Goal: Task Accomplishment & Management: Manage account settings

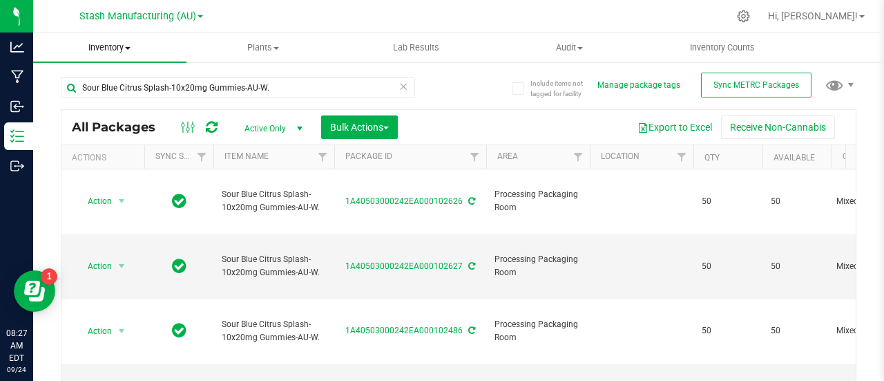
scroll to position [102, 0]
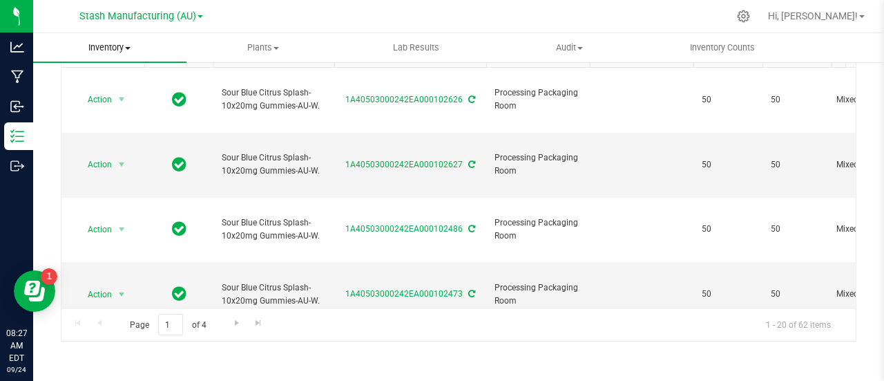
click at [128, 47] on span at bounding box center [128, 48] width 6 height 3
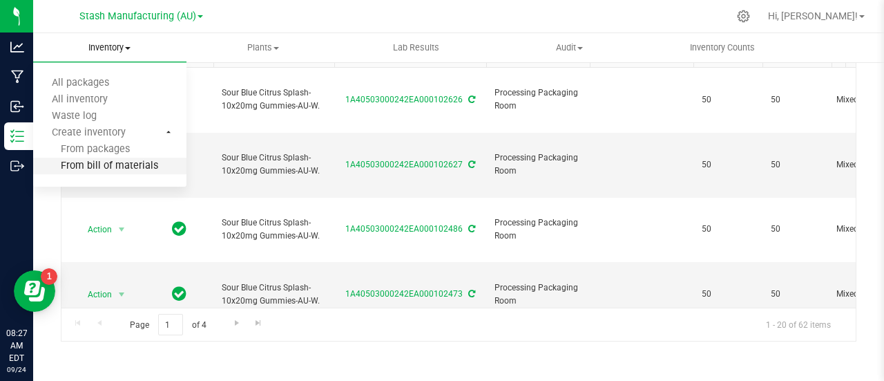
click at [120, 169] on span "From bill of materials" at bounding box center [95, 166] width 125 height 12
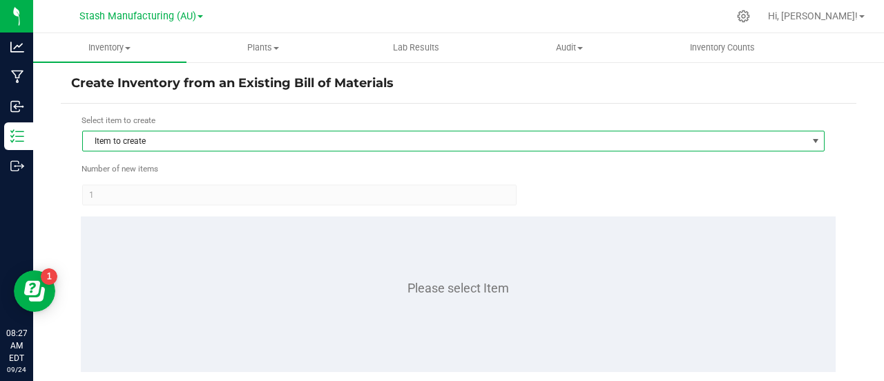
click at [158, 141] on span "Item to create" at bounding box center [445, 140] width 724 height 19
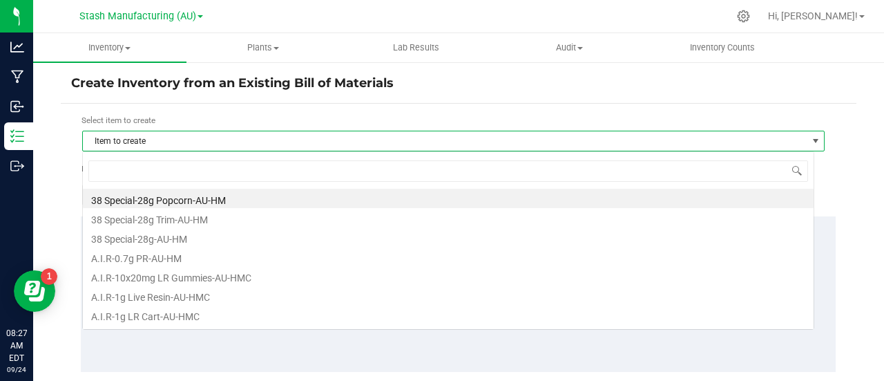
scroll to position [21, 732]
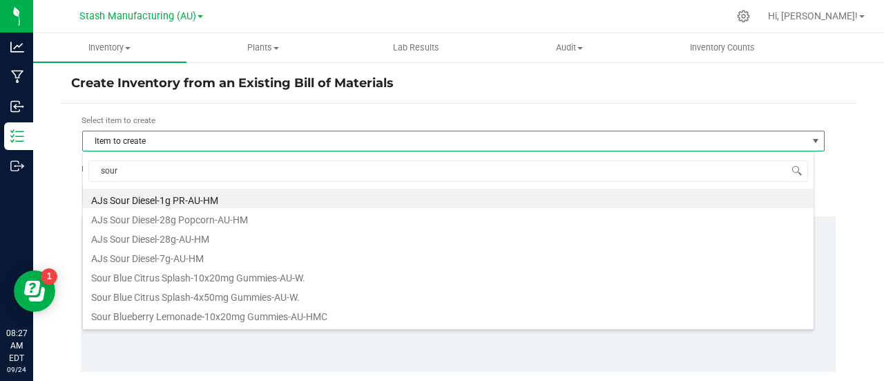
type input "sour b"
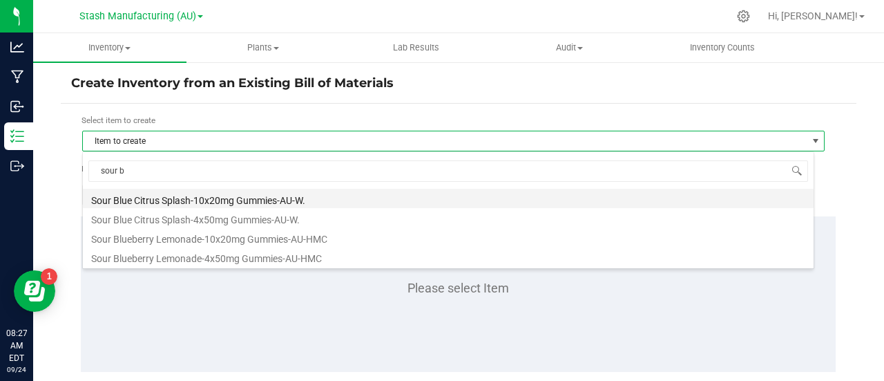
click at [224, 196] on li "Sour Blue Citrus Splash-10x20mg Gummies-AU-W." at bounding box center [448, 198] width 731 height 19
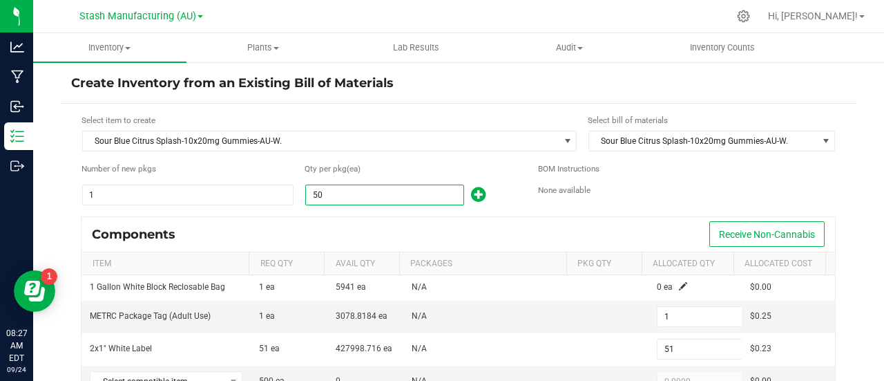
click at [326, 192] on input "50" at bounding box center [385, 194] width 158 height 19
type input "8"
type input "0"
type input "8"
type input "1"
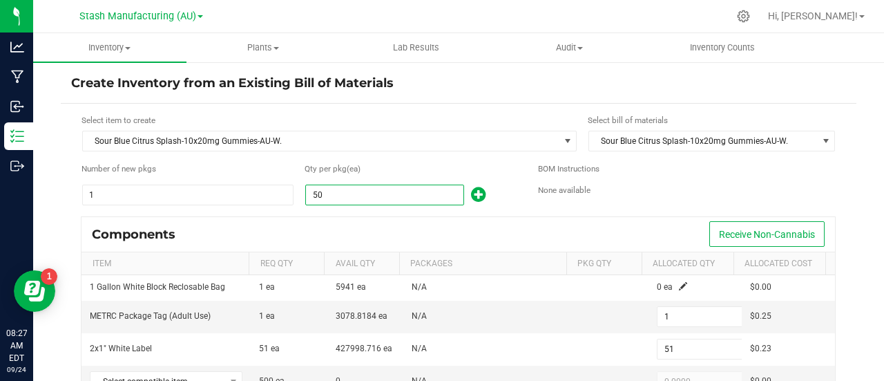
type input "0"
type input "8"
type input "0"
type input "8"
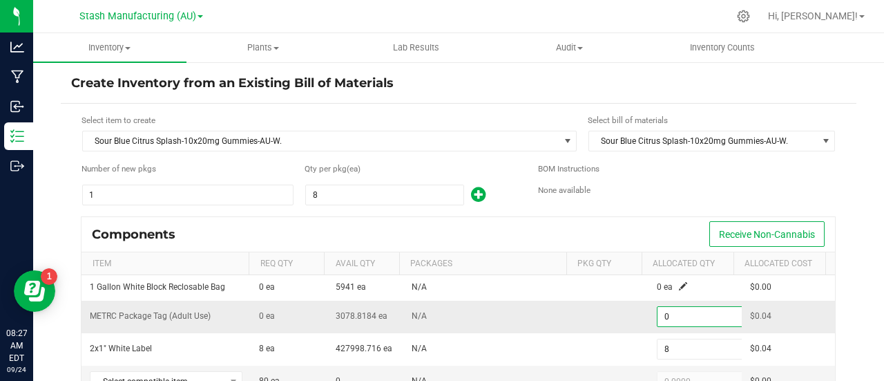
click at [670, 316] on input "0" at bounding box center [709, 316] width 102 height 19
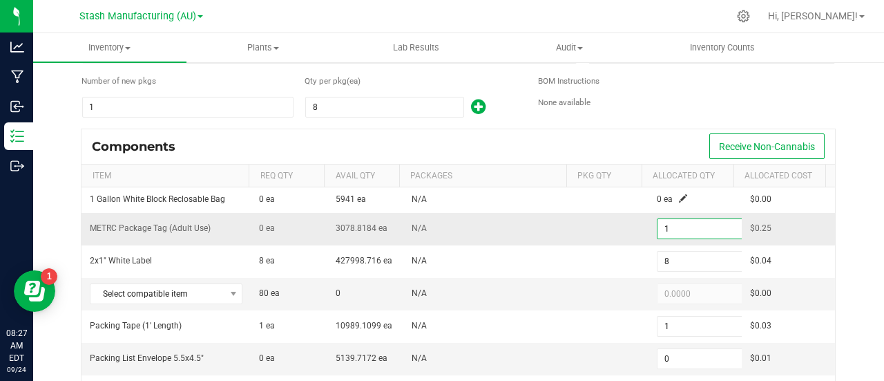
scroll to position [92, 0]
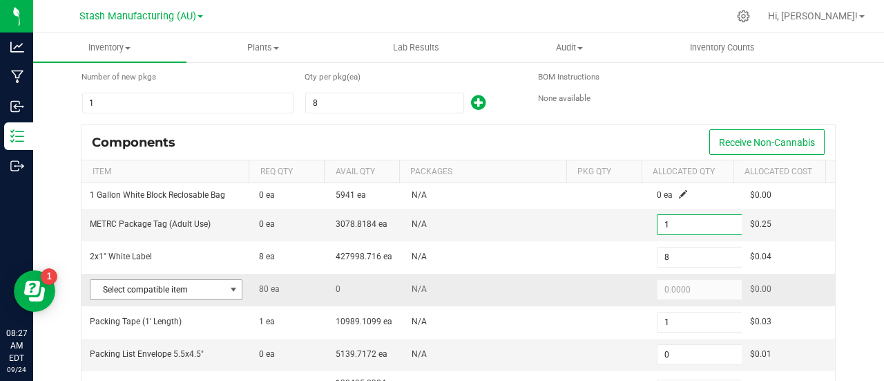
type input "1"
click at [229, 287] on span at bounding box center [233, 289] width 11 height 11
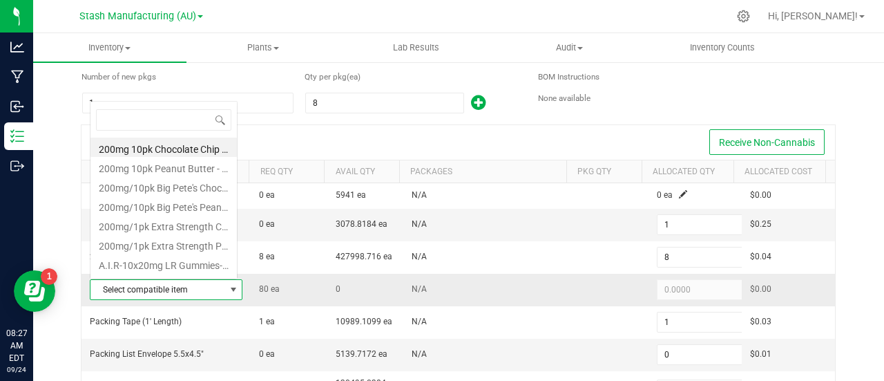
scroll to position [21, 146]
type input "sour"
click at [191, 162] on li "Sour Blue Citrus Splash-Bulk 20mg Gummies-AU-W." at bounding box center [164, 166] width 146 height 19
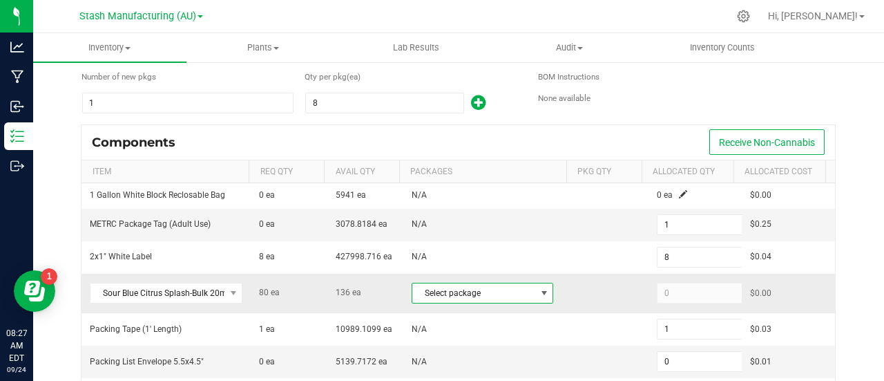
click at [539, 290] on span at bounding box center [544, 292] width 11 height 11
click at [480, 352] on li "1A40503000242EA000101497 (SBC20mgWEED.[DATE])" at bounding box center [470, 350] width 135 height 19
type input "80"
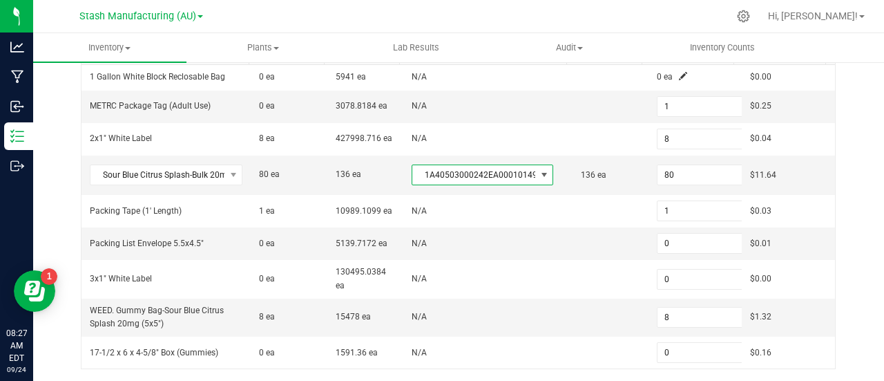
scroll to position [211, 0]
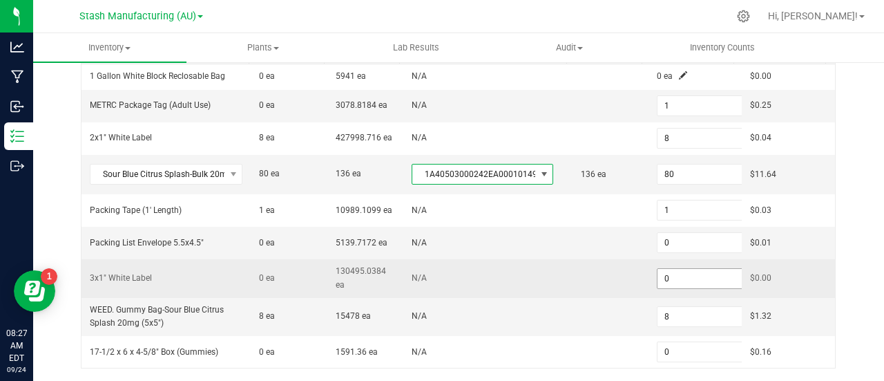
click at [672, 274] on input "0" at bounding box center [709, 278] width 102 height 19
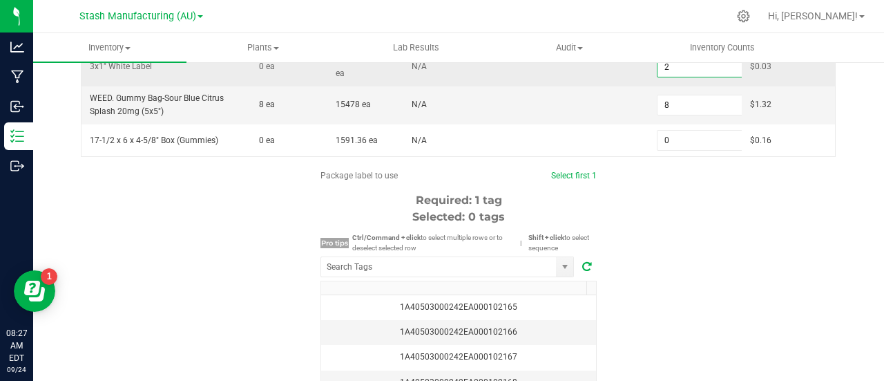
scroll to position [430, 0]
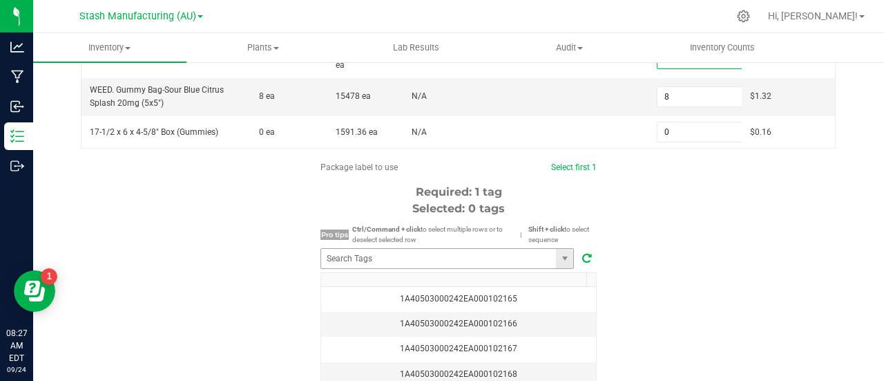
type input "2"
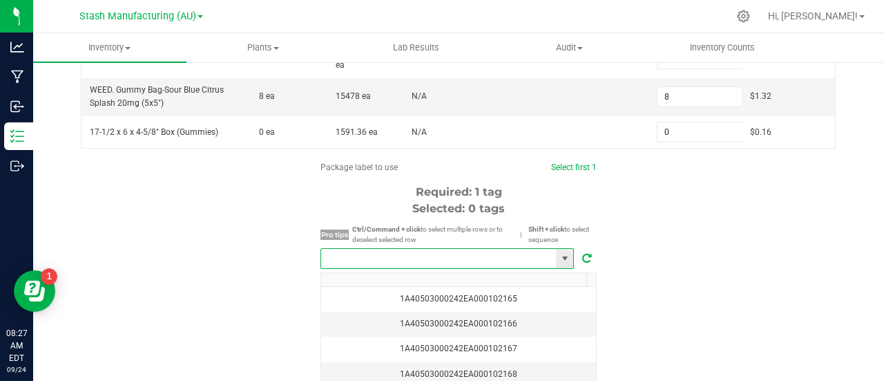
click at [357, 257] on input "NO DATA FOUND" at bounding box center [438, 258] width 235 height 19
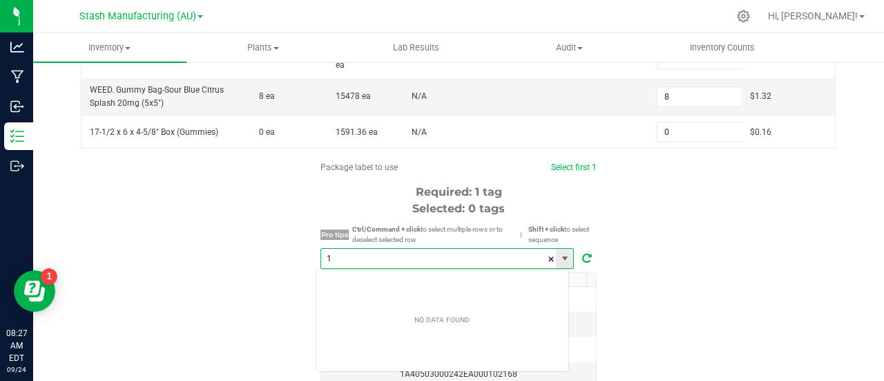
scroll to position [21, 254]
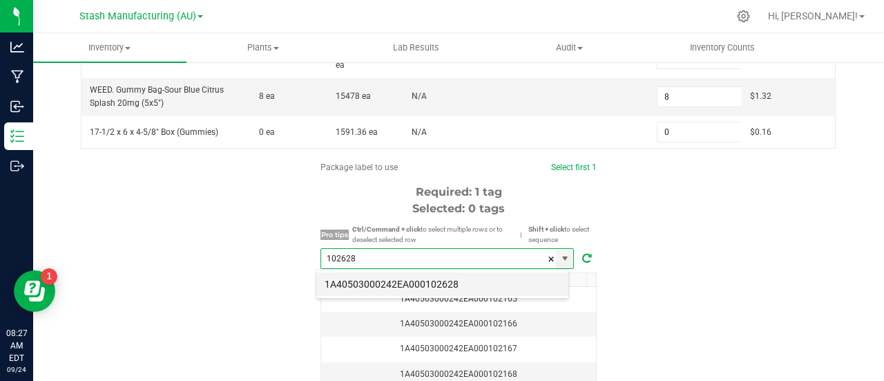
click at [453, 280] on li "1A40503000242EA000102628" at bounding box center [442, 283] width 252 height 23
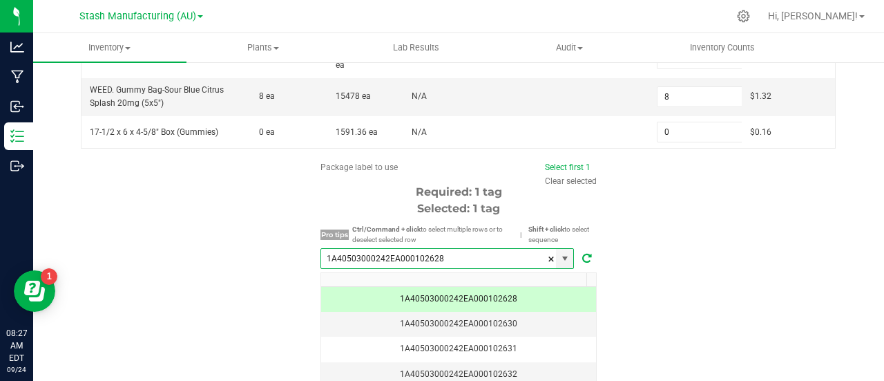
scroll to position [531, 0]
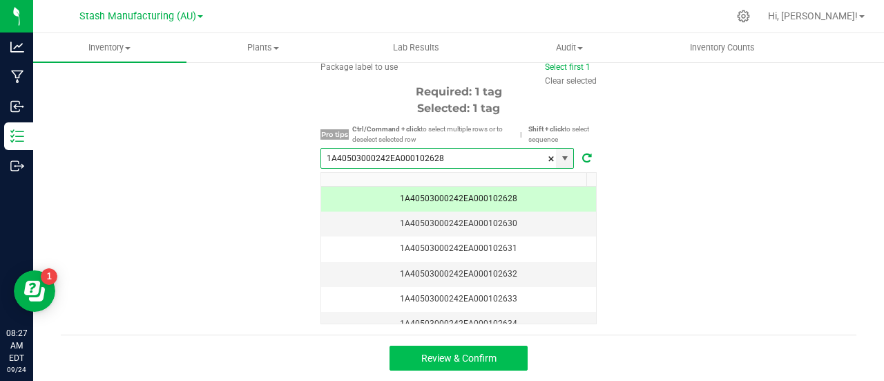
type input "1A40503000242EA000102628"
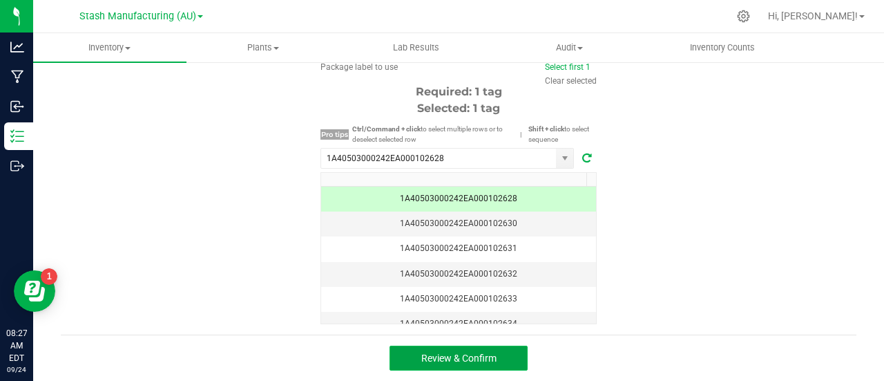
click at [479, 350] on button "Review & Confirm" at bounding box center [459, 357] width 138 height 25
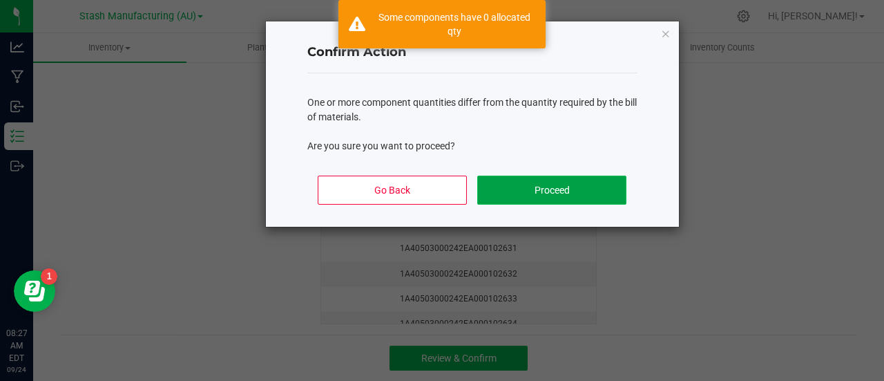
click at [562, 191] on button "Proceed" at bounding box center [551, 189] width 149 height 29
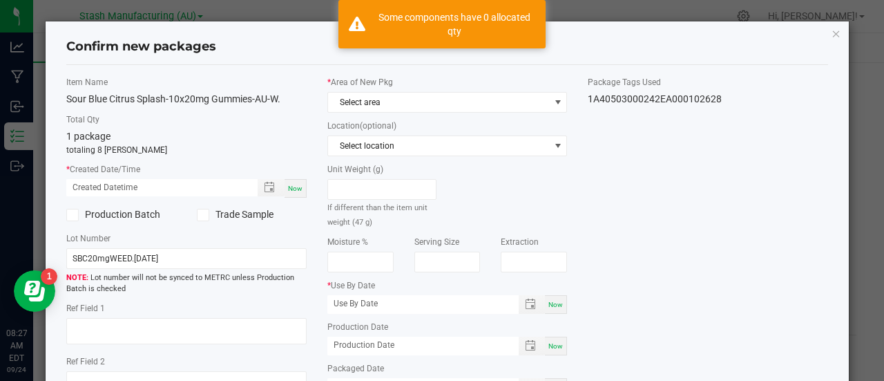
type input "[DATE]"
click at [296, 184] on span "Now" at bounding box center [295, 188] width 15 height 8
type input "[DATE] 08:27 AM"
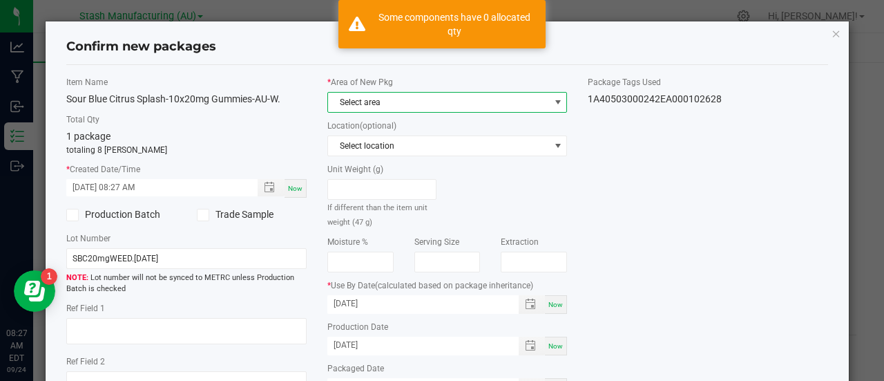
click at [467, 99] on span "Select area" at bounding box center [439, 102] width 222 height 19
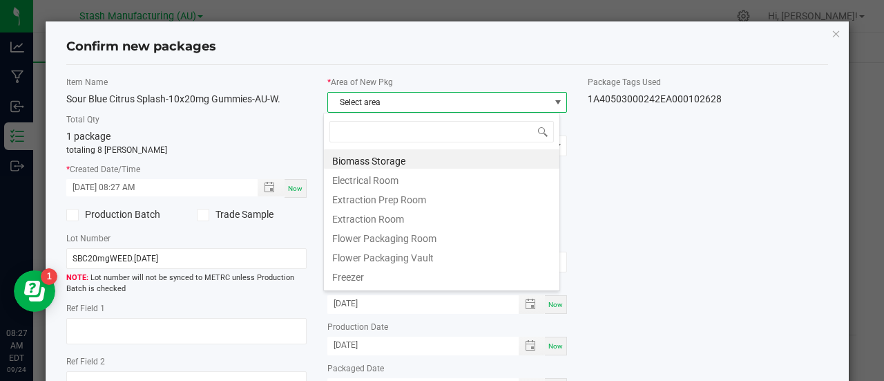
scroll to position [21, 238]
type input "pr"
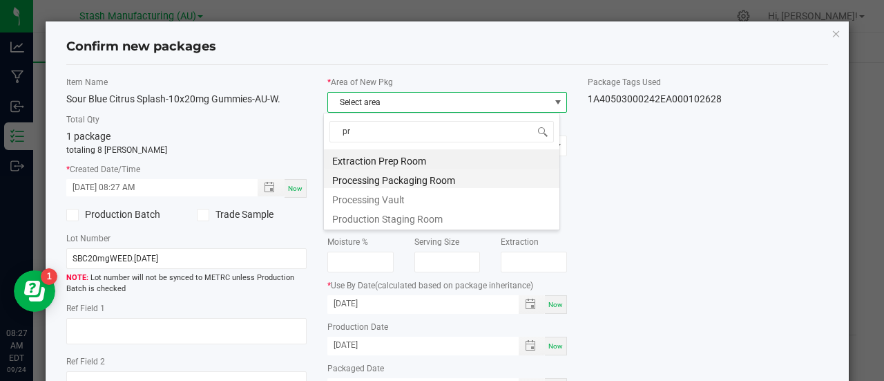
click at [424, 175] on li "Processing Packaging Room" at bounding box center [442, 178] width 236 height 19
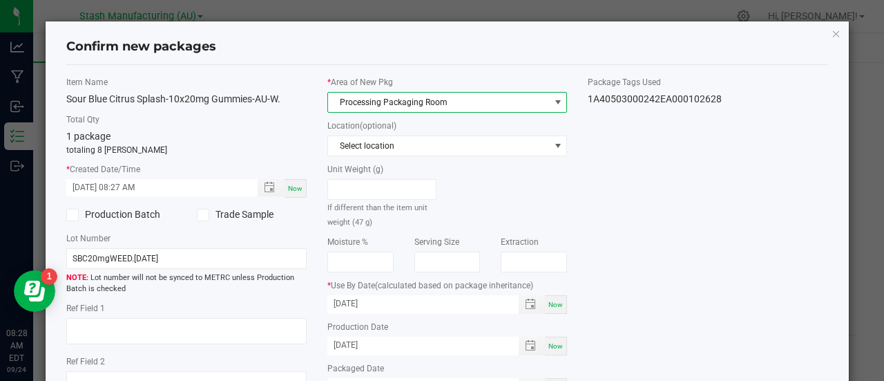
scroll to position [161, 0]
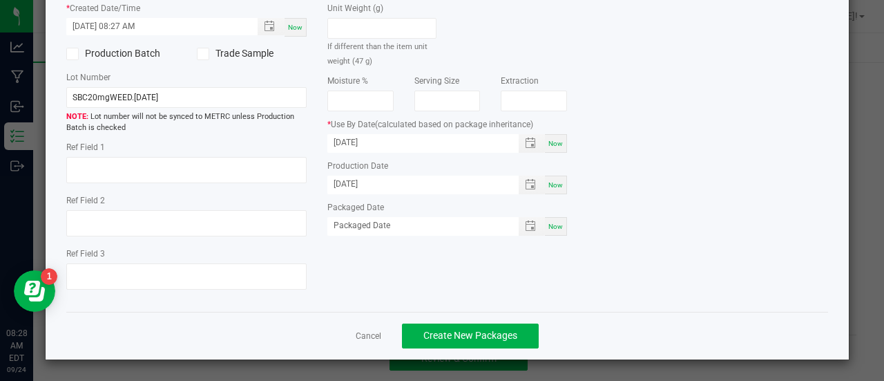
click at [552, 220] on div "Now" at bounding box center [556, 226] width 22 height 19
type input "[DATE]"
click at [453, 331] on span "Create New Packages" at bounding box center [471, 335] width 94 height 11
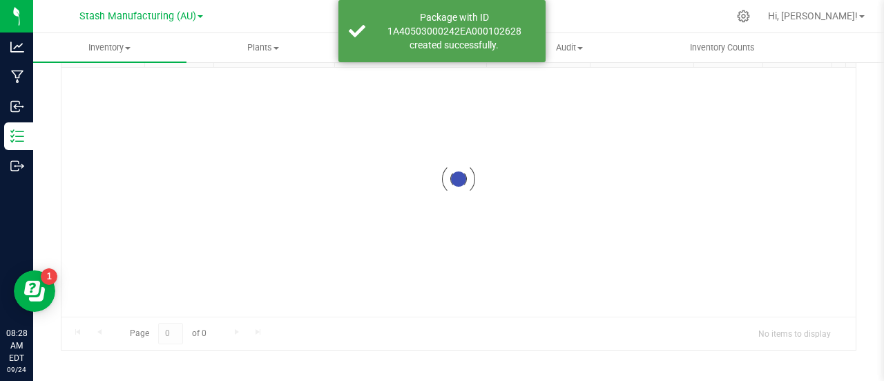
scroll to position [102, 0]
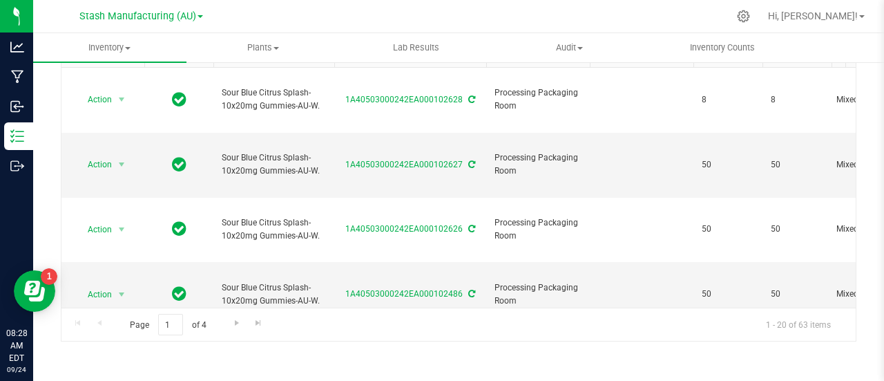
type input "[DATE]"
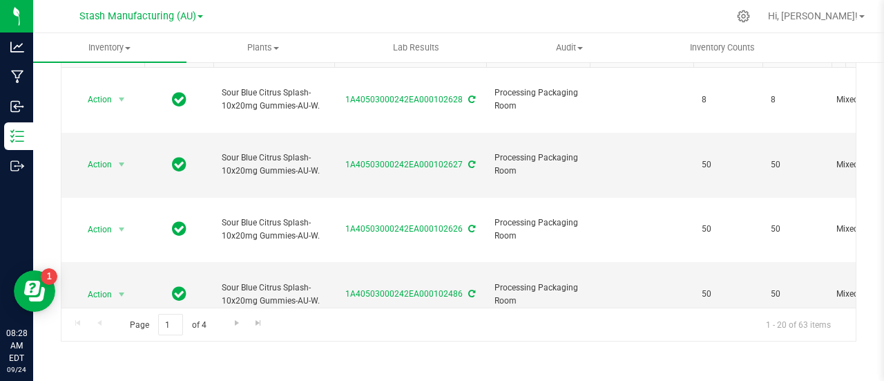
type input "[DATE]"
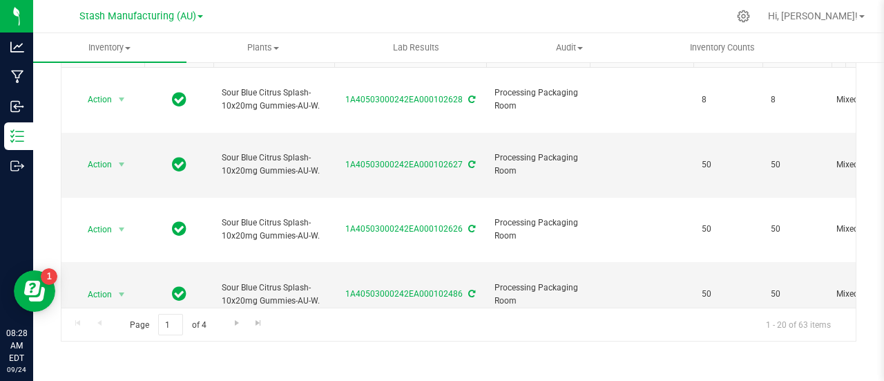
type input "[DATE]"
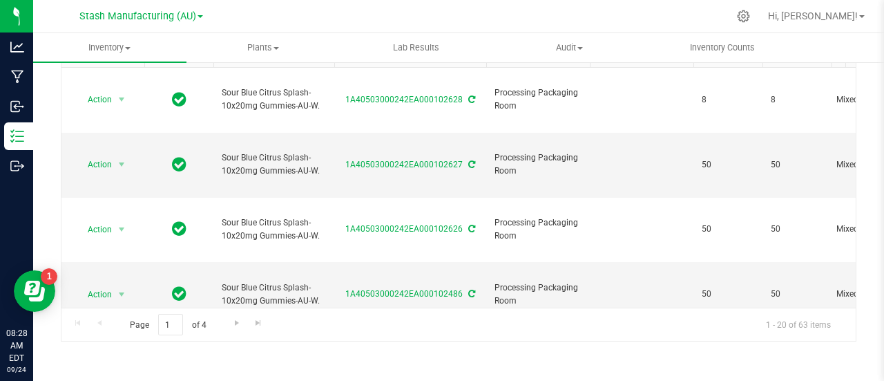
type input "[DATE]"
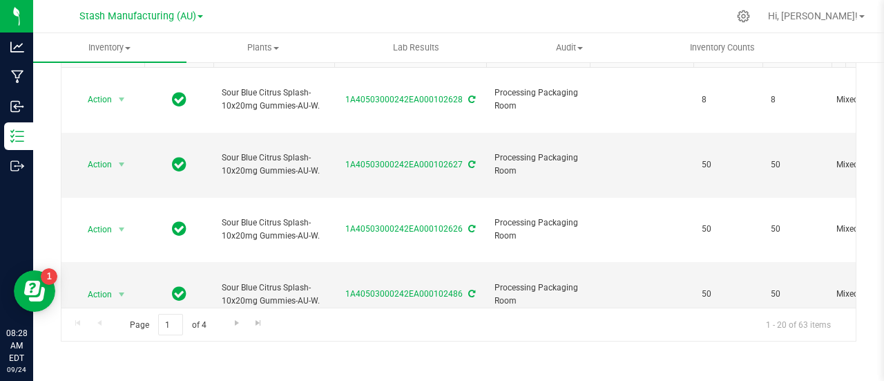
type input "[DATE]"
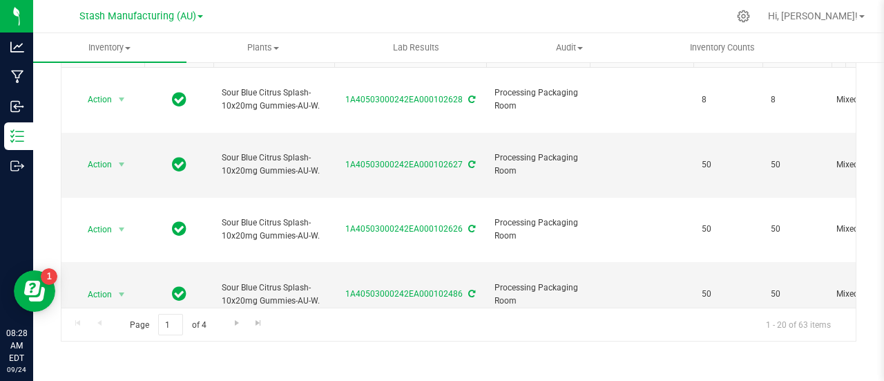
type input "[DATE]"
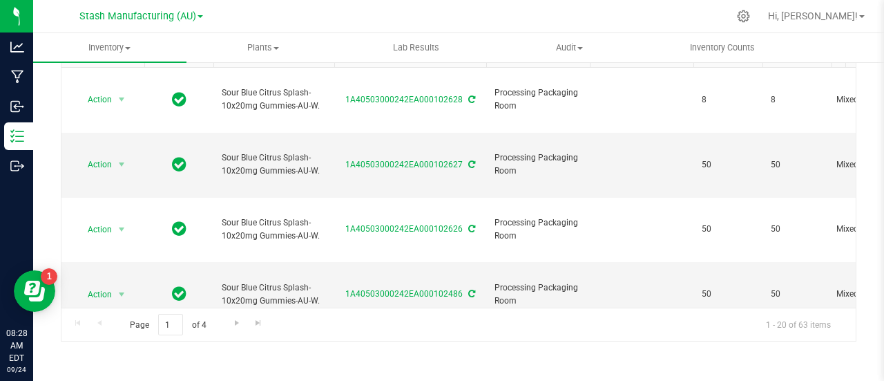
type input "[DATE]"
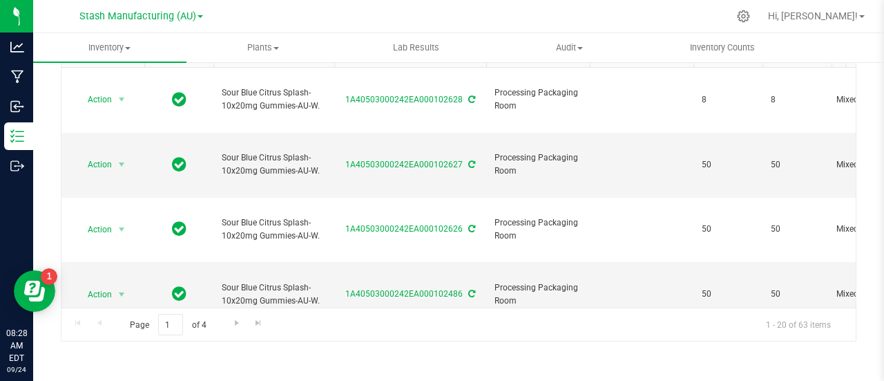
type input "[DATE]"
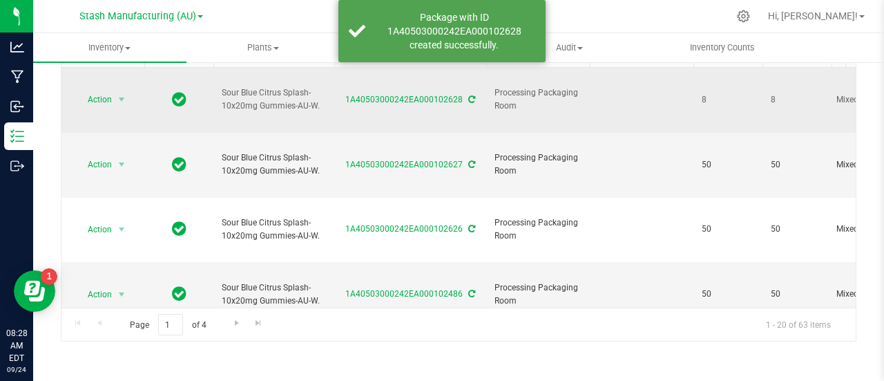
drag, startPoint x: 453, startPoint y: 331, endPoint x: 469, endPoint y: 86, distance: 245.1
click at [469, 95] on icon at bounding box center [471, 99] width 7 height 8
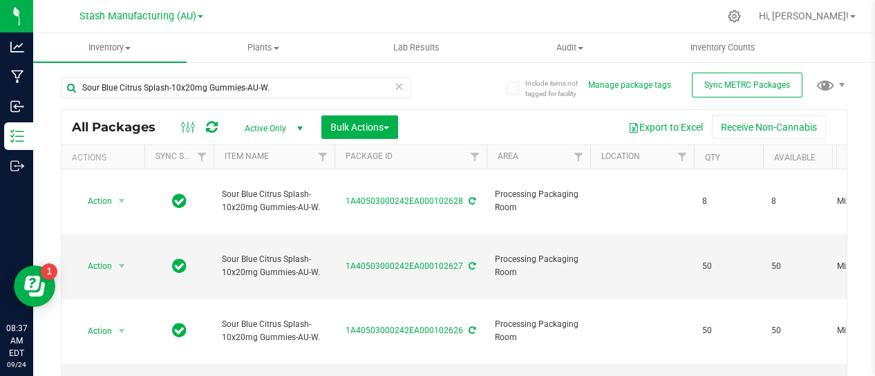
click at [395, 88] on icon at bounding box center [400, 85] width 10 height 17
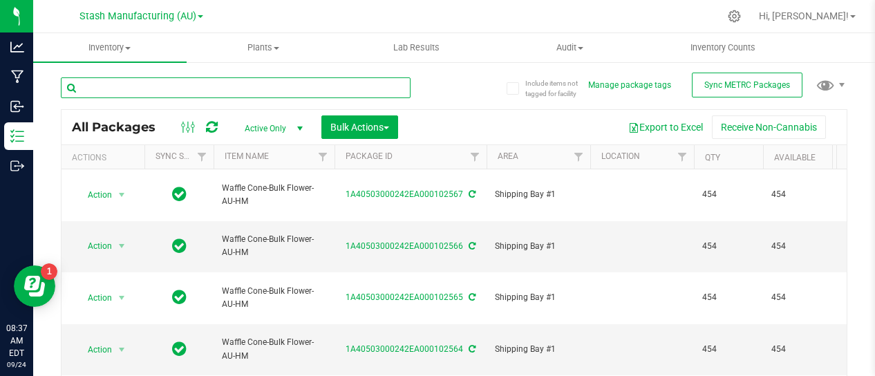
click at [352, 85] on input "text" at bounding box center [236, 87] width 350 height 21
click at [137, 95] on input "text" at bounding box center [236, 87] width 350 height 21
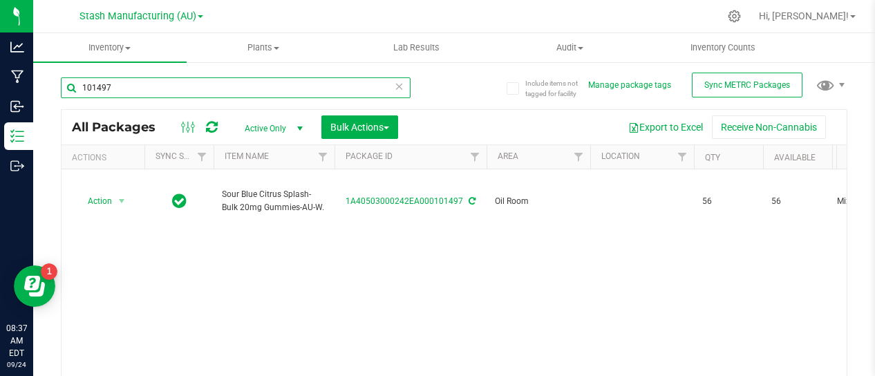
type input "101497"
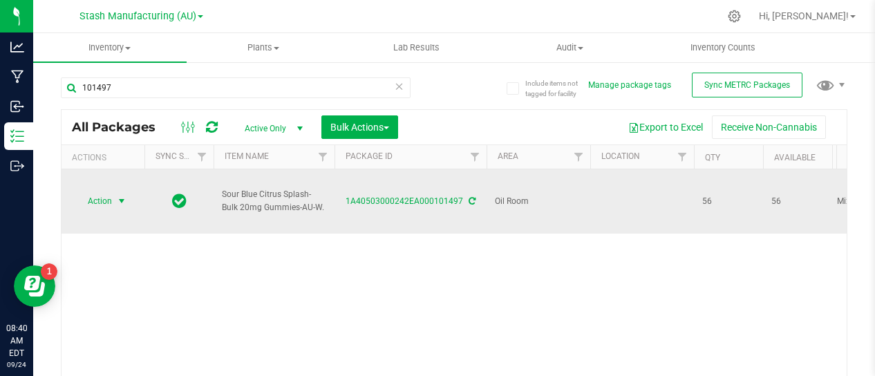
click at [120, 196] on span "select" at bounding box center [121, 201] width 11 height 11
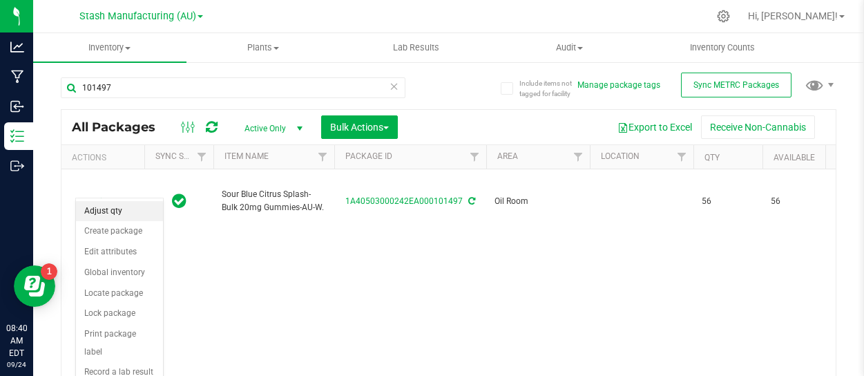
click at [113, 207] on li "Adjust qty" at bounding box center [119, 211] width 87 height 21
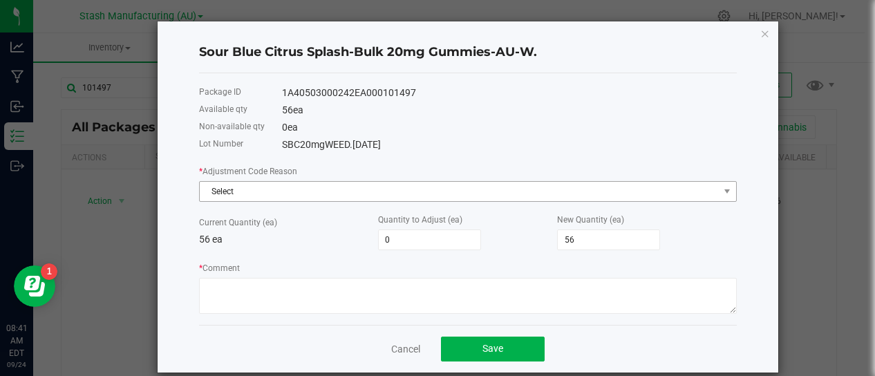
drag, startPoint x: 278, startPoint y: 205, endPoint x: 278, endPoint y: 196, distance: 9.7
click at [278, 196] on div "* Adjustment Code Reason Select Current Quantity (ea) 56 ea Quantity to Adjust …" at bounding box center [468, 239] width 538 height 150
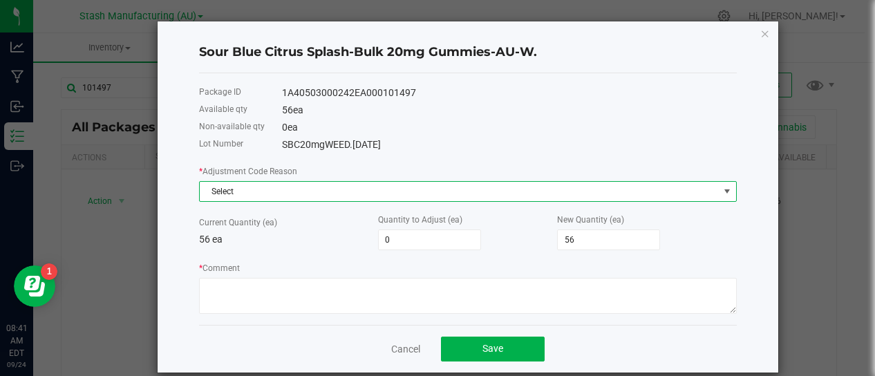
click at [278, 196] on span "Select" at bounding box center [459, 191] width 519 height 19
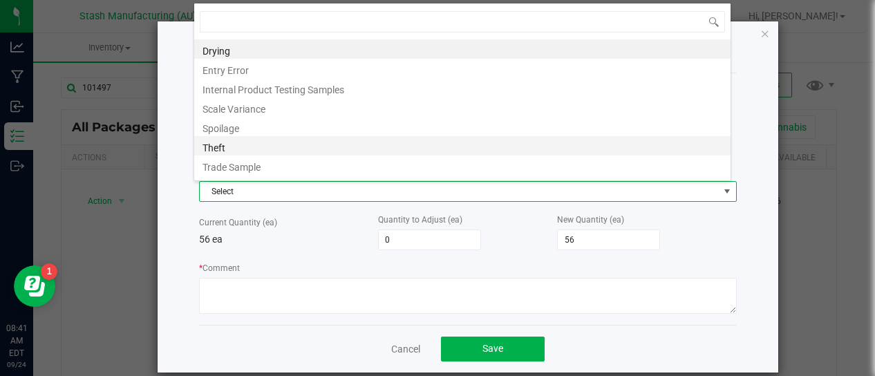
scroll to position [17, 0]
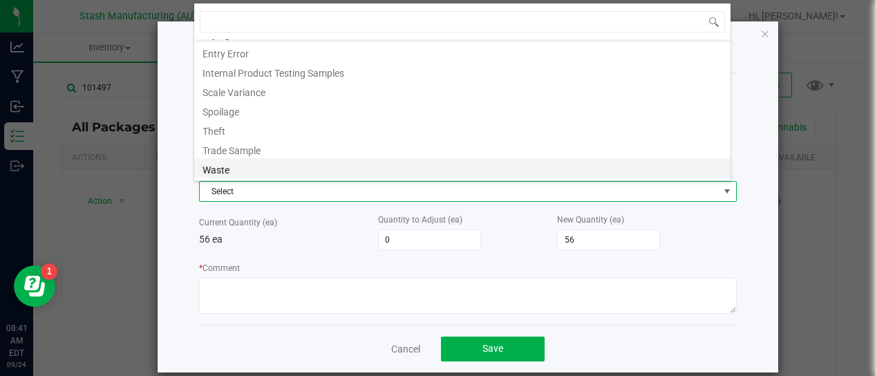
click at [240, 169] on li "Waste" at bounding box center [462, 167] width 536 height 19
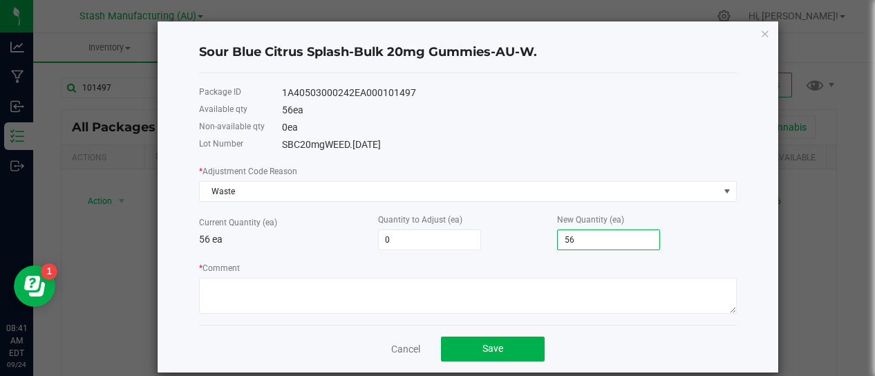
click at [593, 234] on input "56" at bounding box center [609, 239] width 102 height 19
type input "-56"
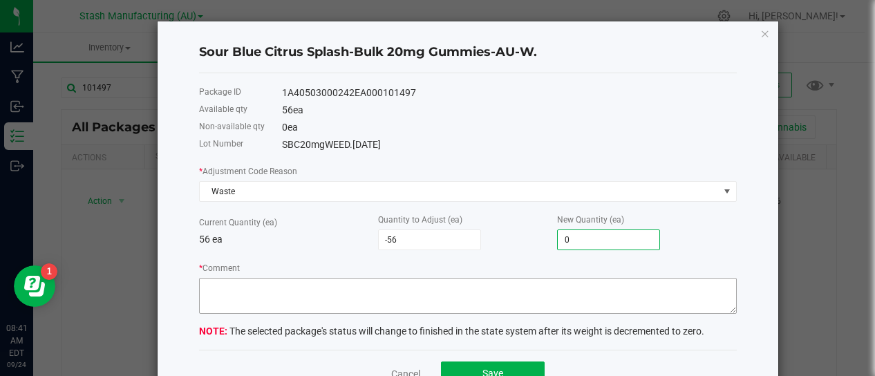
type input "0"
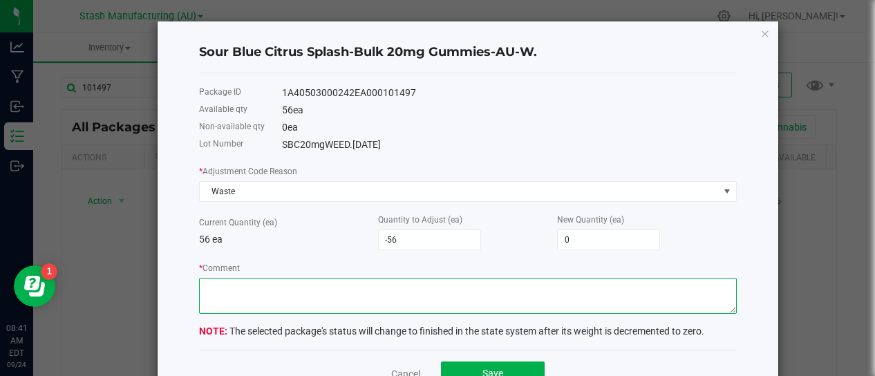
click at [336, 286] on textarea "* Comment" at bounding box center [468, 296] width 538 height 36
type textarea "Packaging Waste"
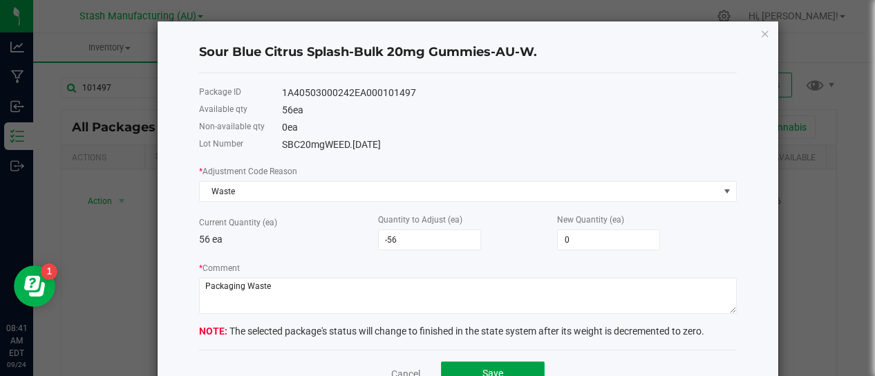
click at [493, 365] on button "Save" at bounding box center [493, 373] width 104 height 25
